Goal: Check status: Check status

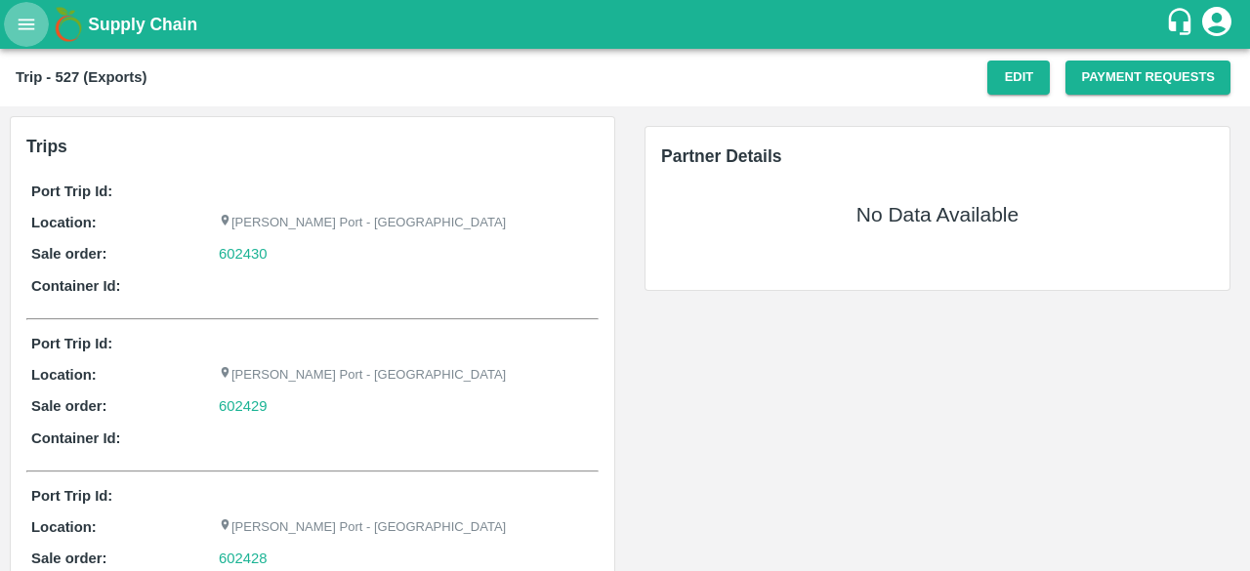
click at [15, 30] on button "open drawer" at bounding box center [26, 24] width 45 height 45
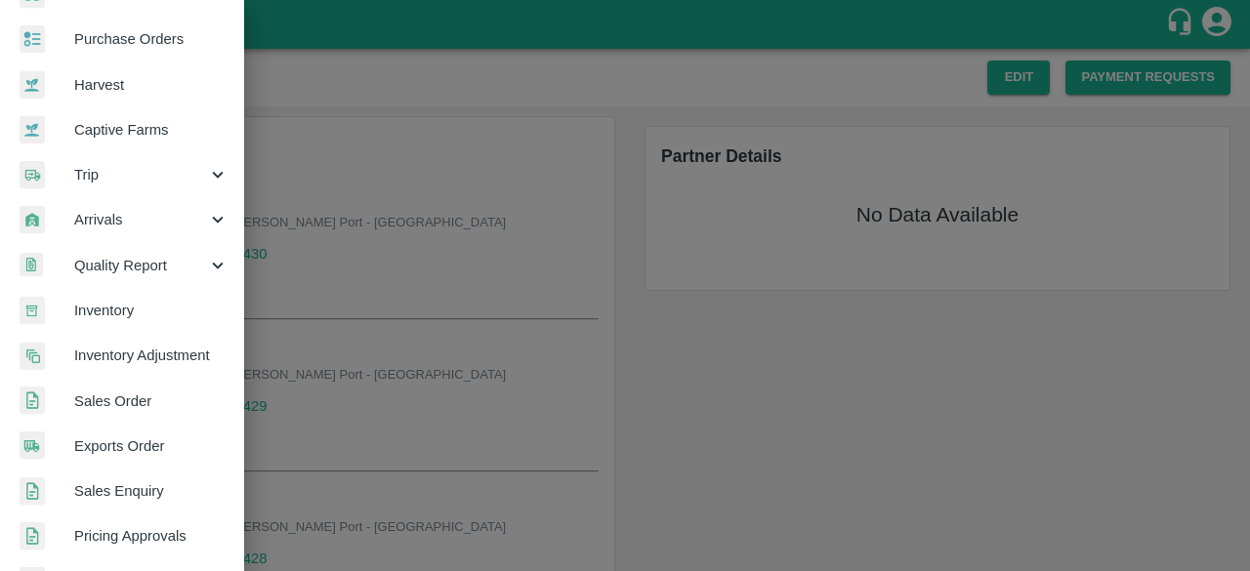
scroll to position [87, 0]
click at [136, 402] on span "Sales Order" at bounding box center [151, 400] width 154 height 21
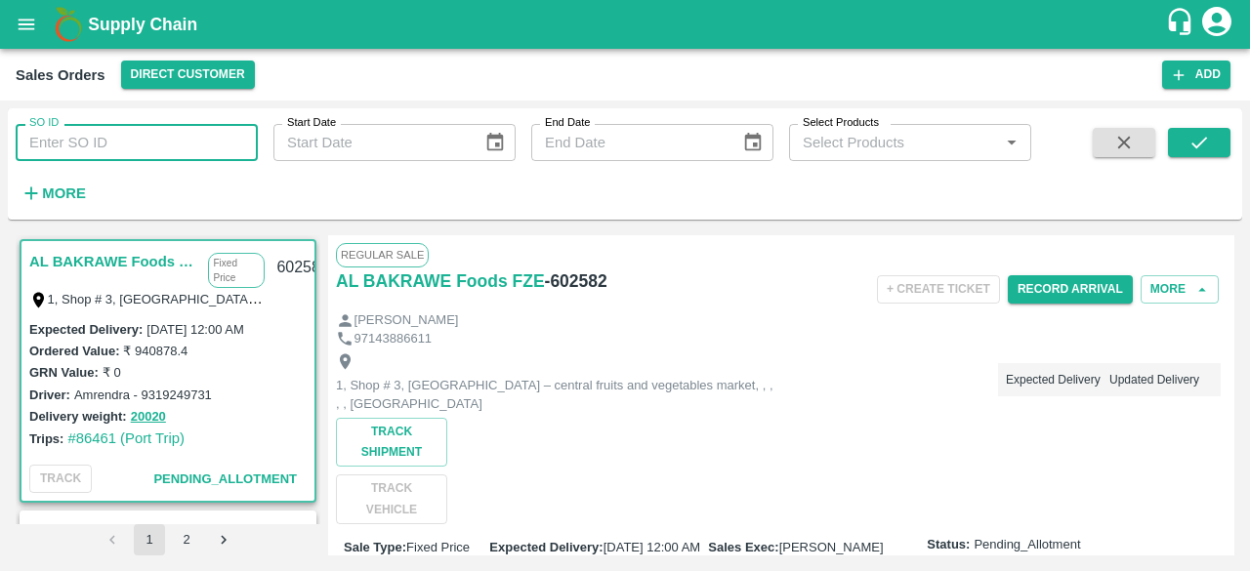
click at [146, 135] on input "SO ID" at bounding box center [137, 142] width 242 height 37
paste input "HLBU9057193"
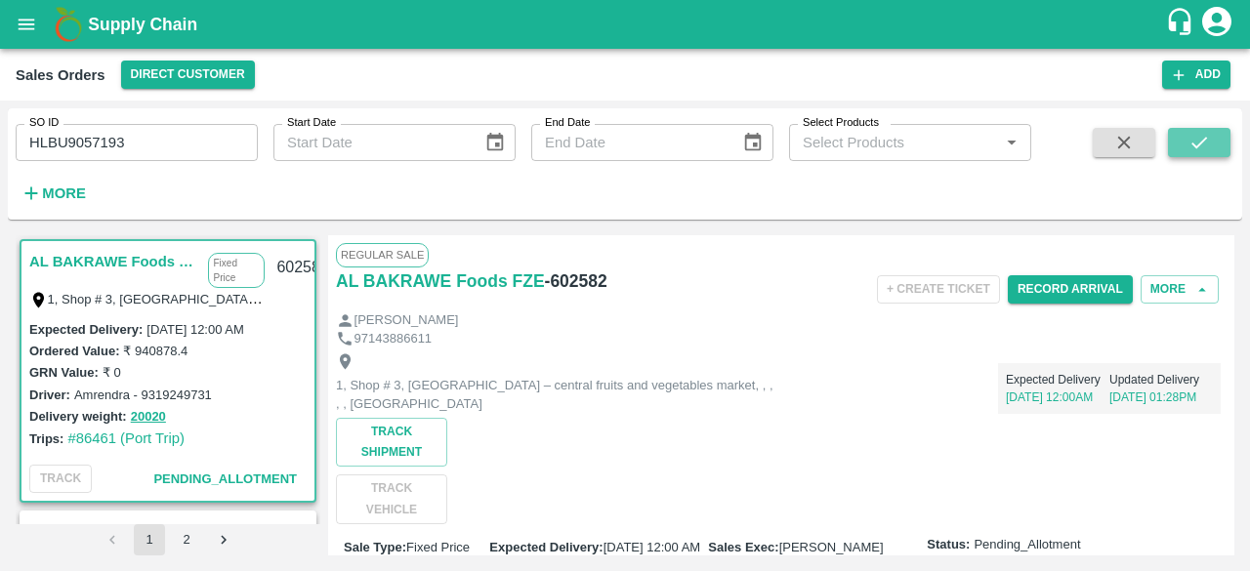
click at [1201, 146] on icon "submit" at bounding box center [1198, 142] width 21 height 21
click at [158, 153] on input "HLBU9057193" at bounding box center [137, 142] width 242 height 37
type input "HLBU9057193"
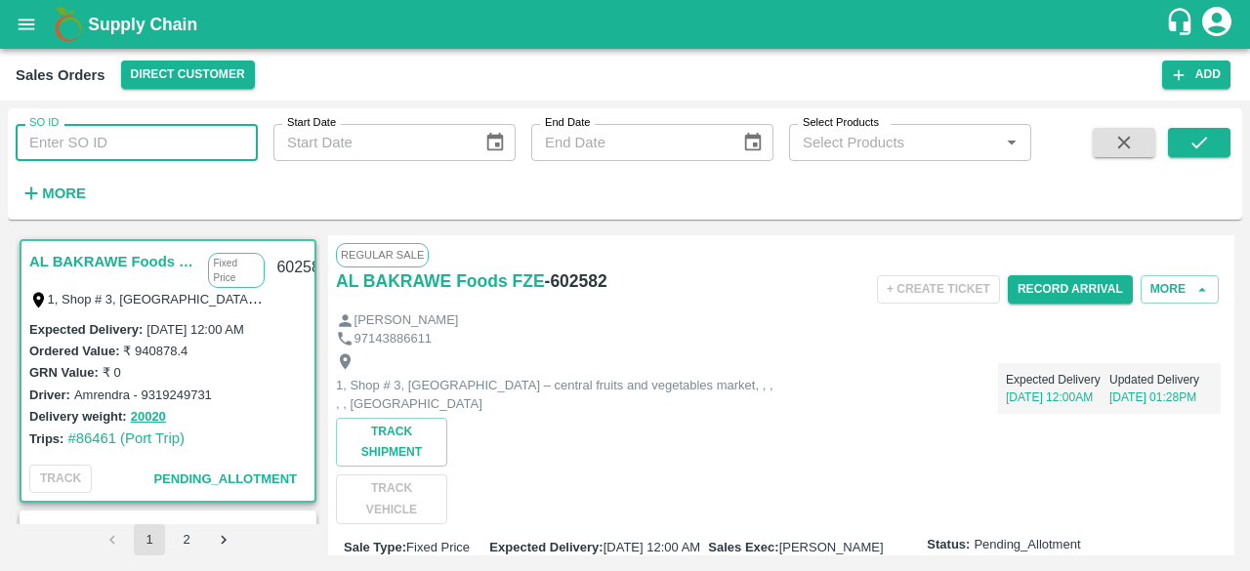
paste input "text"
type input "601479"
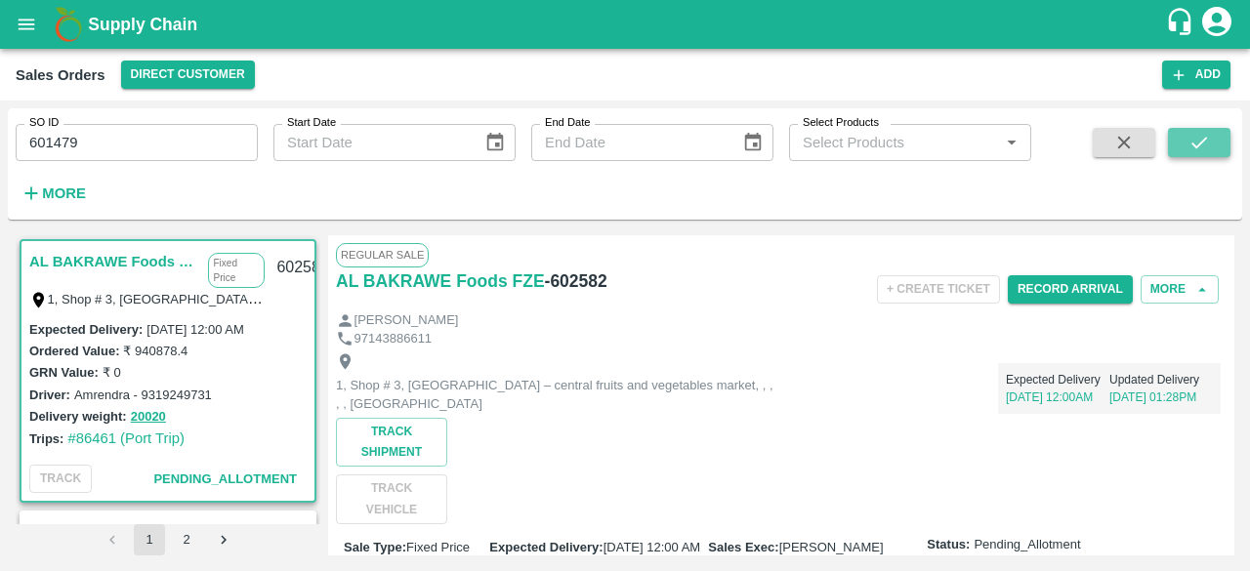
click at [1211, 150] on button "submit" at bounding box center [1199, 142] width 62 height 29
click at [172, 329] on label "[DATE] 12:00 AM" at bounding box center [194, 329] width 97 height 15
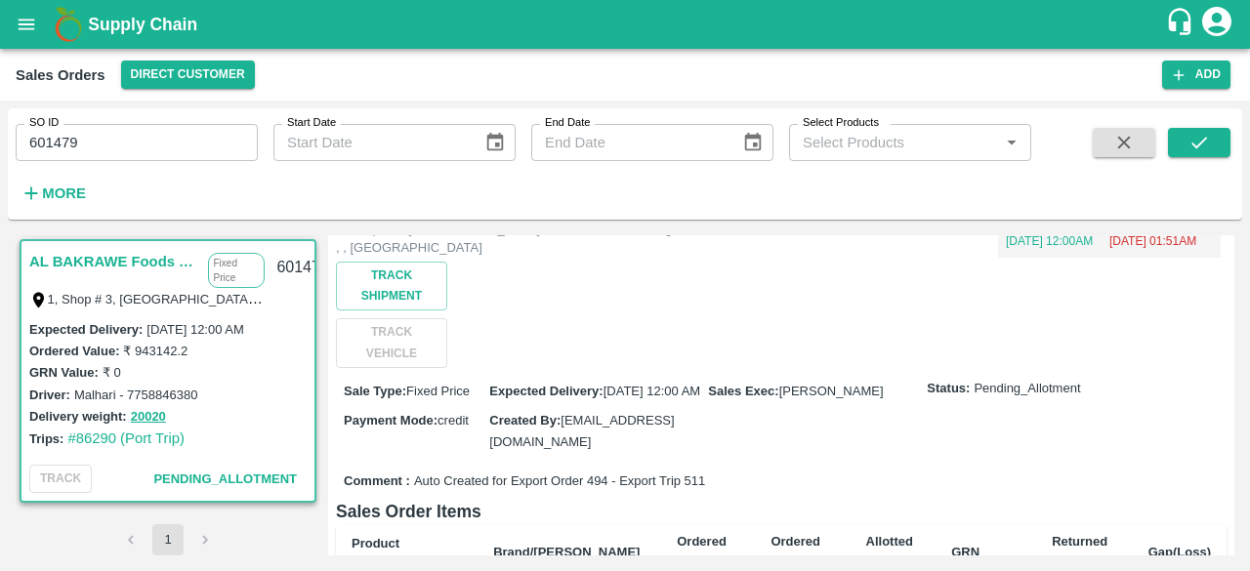
scroll to position [157, 0]
click at [426, 294] on button "Track Shipment" at bounding box center [391, 285] width 111 height 49
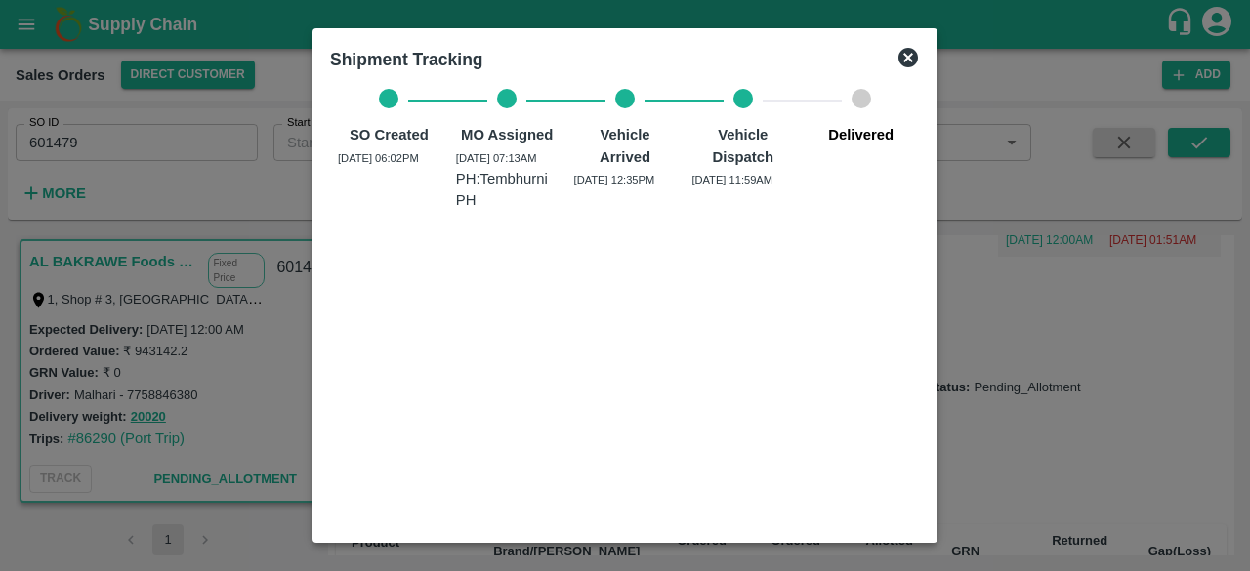
click at [915, 52] on icon at bounding box center [908, 58] width 20 height 20
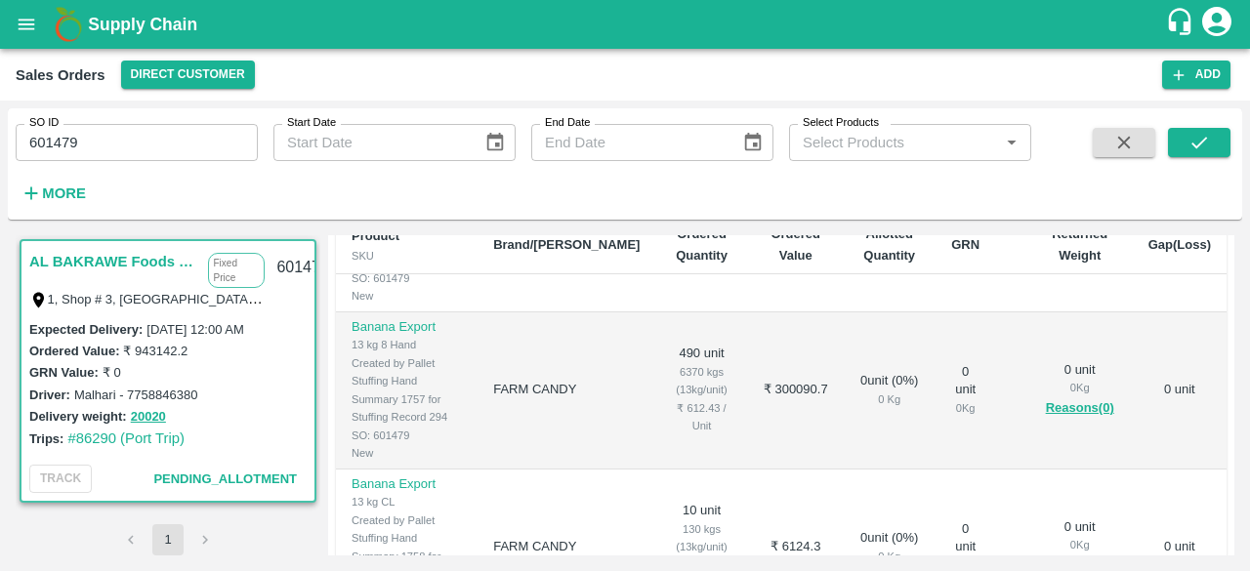
scroll to position [759, 0]
